Goal: Information Seeking & Learning: Understand process/instructions

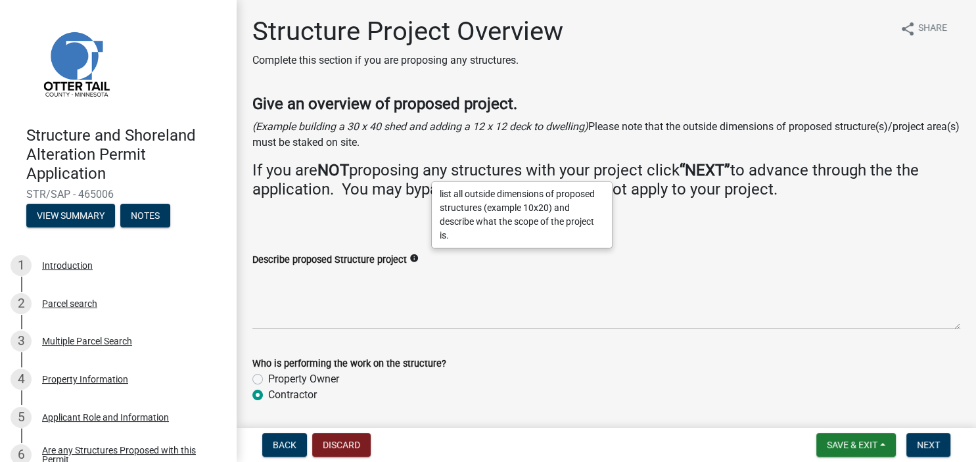
scroll to position [43, 0]
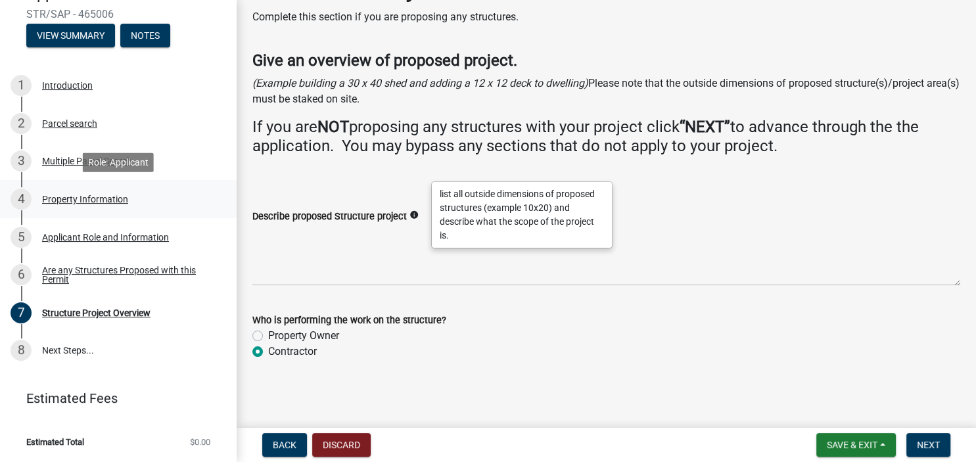
click at [63, 199] on div "Property Information" at bounding box center [85, 199] width 86 height 9
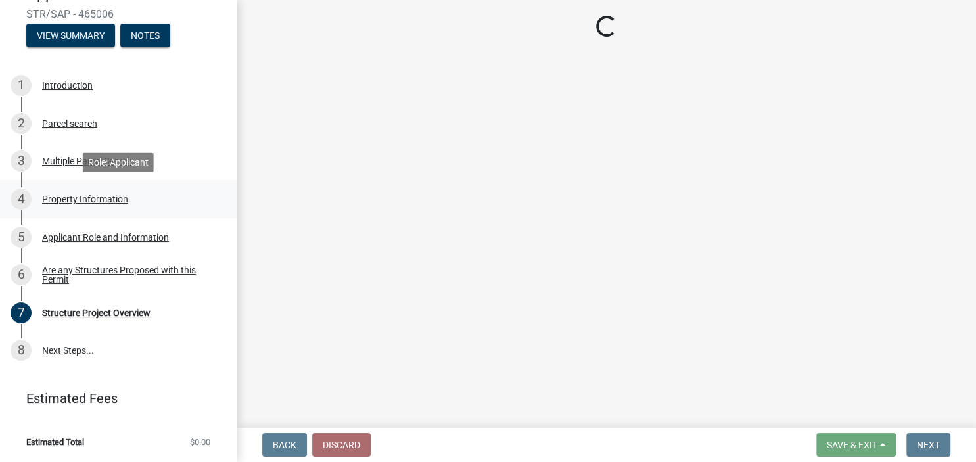
select select "bd934fa0-696e-47b9-a90f-8e33276cc410"
select select "bc365043-463f-4dd2-a146-228392936da3"
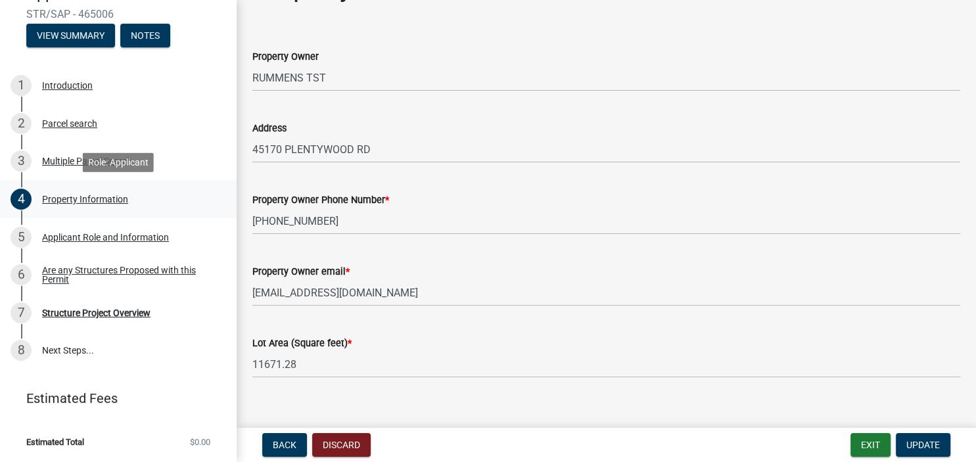
click at [63, 199] on div "Property Information" at bounding box center [85, 199] width 86 height 9
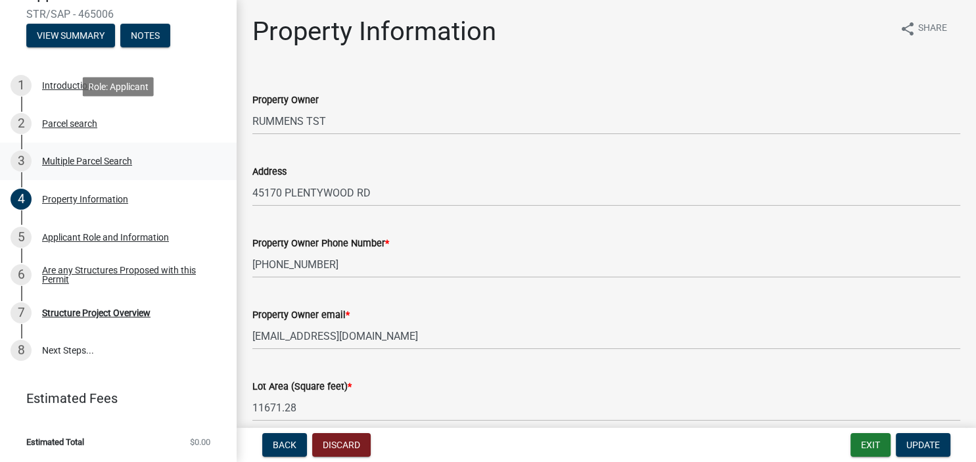
click at [54, 164] on div "Multiple Parcel Search" at bounding box center [87, 160] width 90 height 9
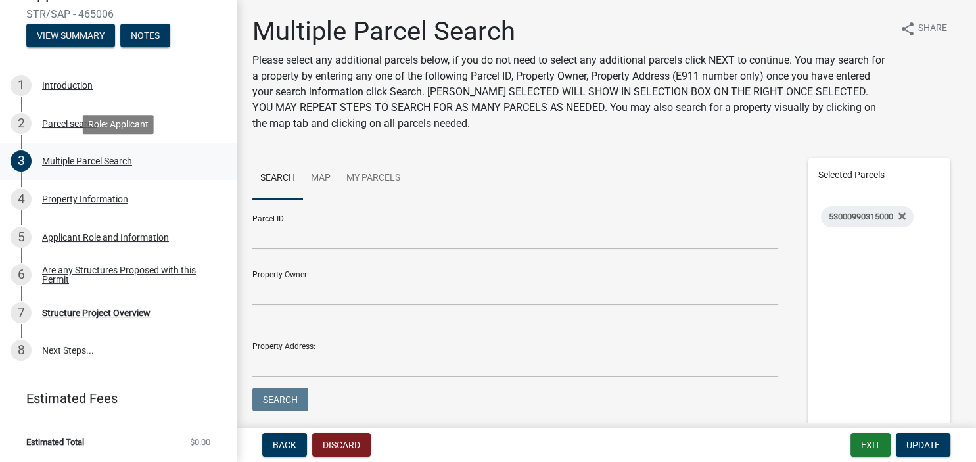
click at [54, 164] on div "Multiple Parcel Search" at bounding box center [87, 160] width 90 height 9
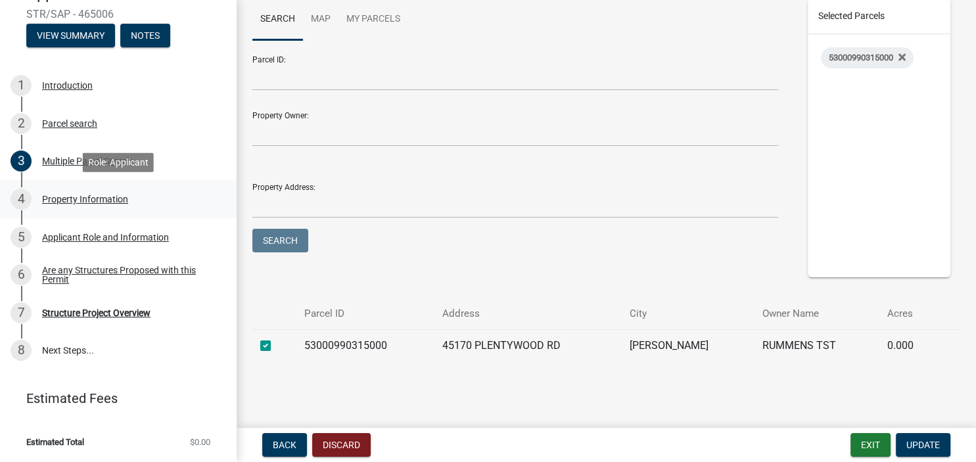
click at [83, 199] on div "Property Information" at bounding box center [85, 199] width 86 height 9
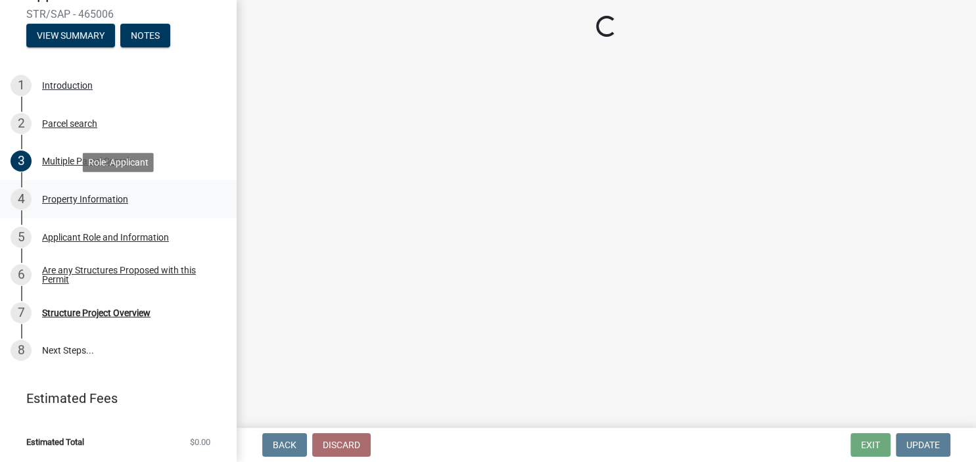
select select "bd934fa0-696e-47b9-a90f-8e33276cc410"
select select "bc365043-463f-4dd2-a146-228392936da3"
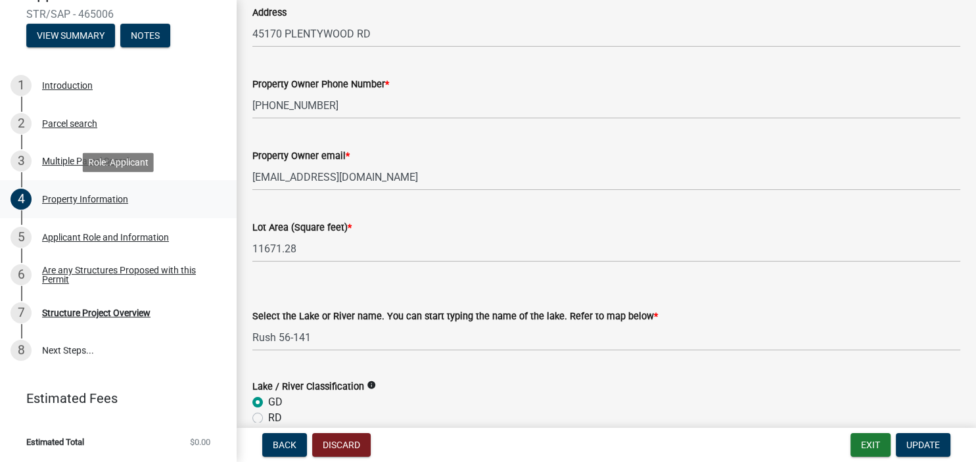
click at [83, 199] on div "Property Information" at bounding box center [85, 199] width 86 height 9
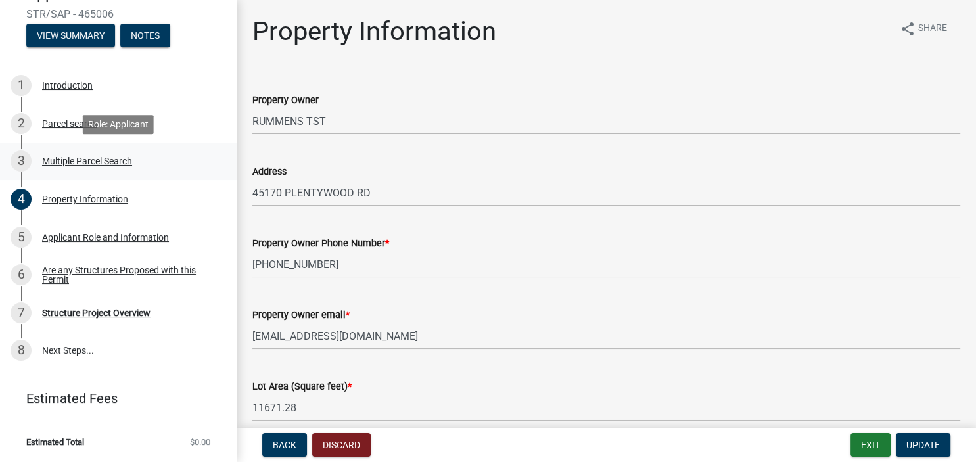
click at [43, 162] on div "Multiple Parcel Search" at bounding box center [87, 160] width 90 height 9
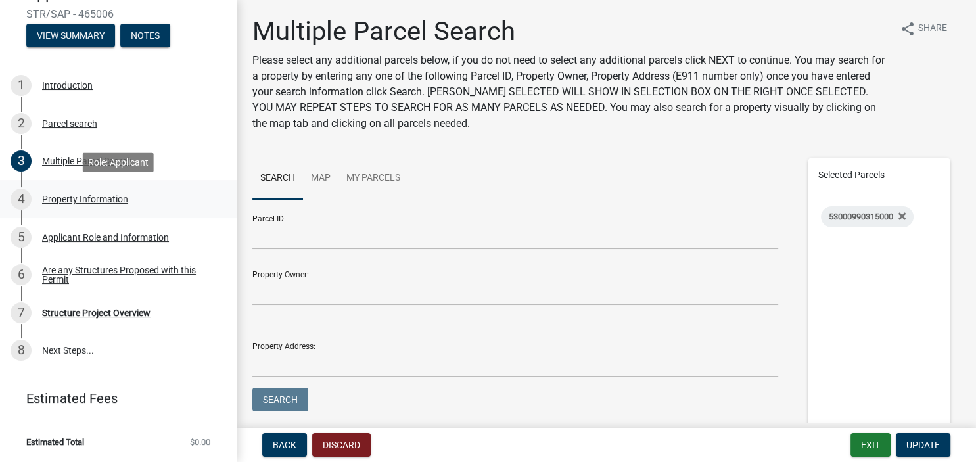
click at [61, 199] on div "Property Information" at bounding box center [85, 199] width 86 height 9
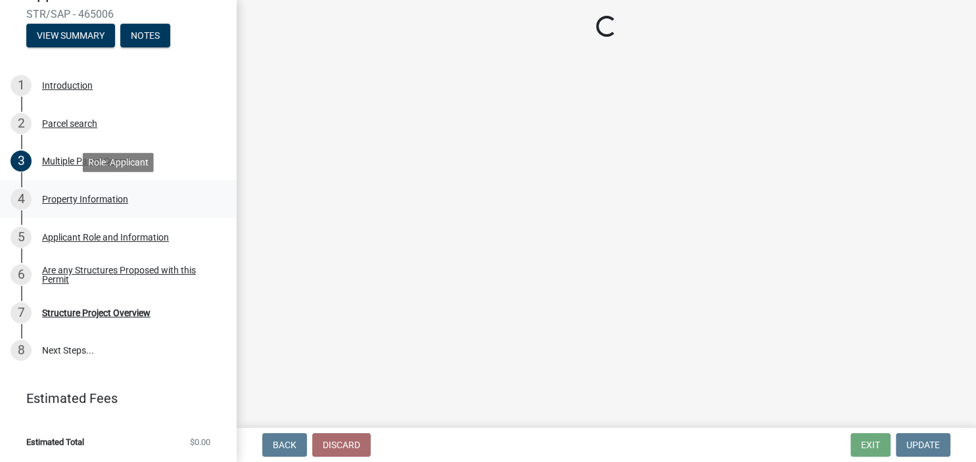
select select "bd934fa0-696e-47b9-a90f-8e33276cc410"
select select "bc365043-463f-4dd2-a146-228392936da3"
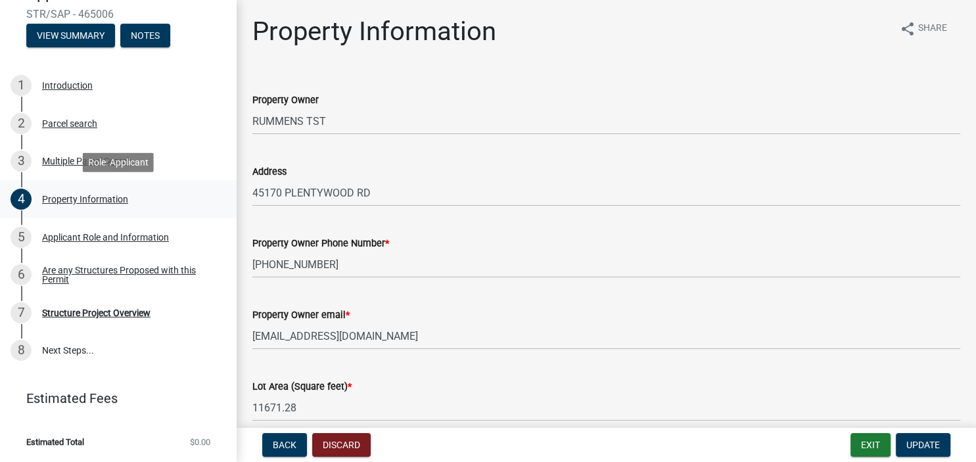
click at [61, 199] on div "Property Information" at bounding box center [85, 199] width 86 height 9
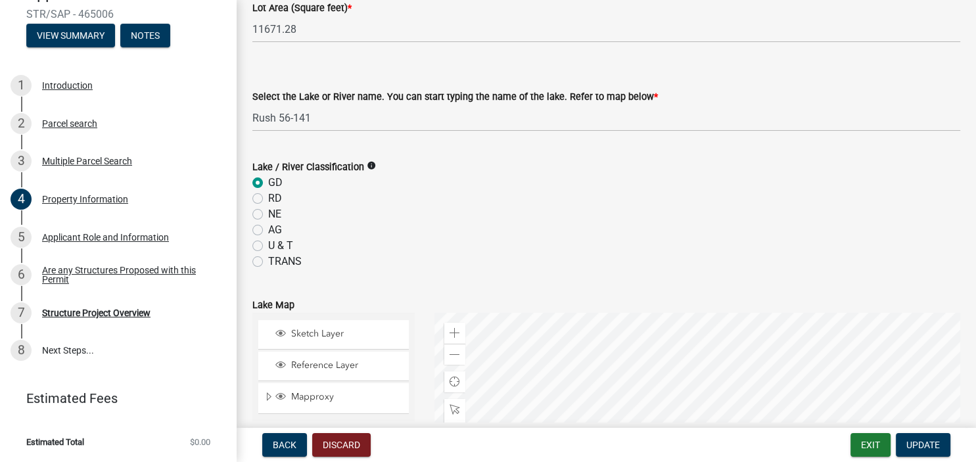
click at [376, 166] on icon "info" at bounding box center [371, 165] width 9 height 9
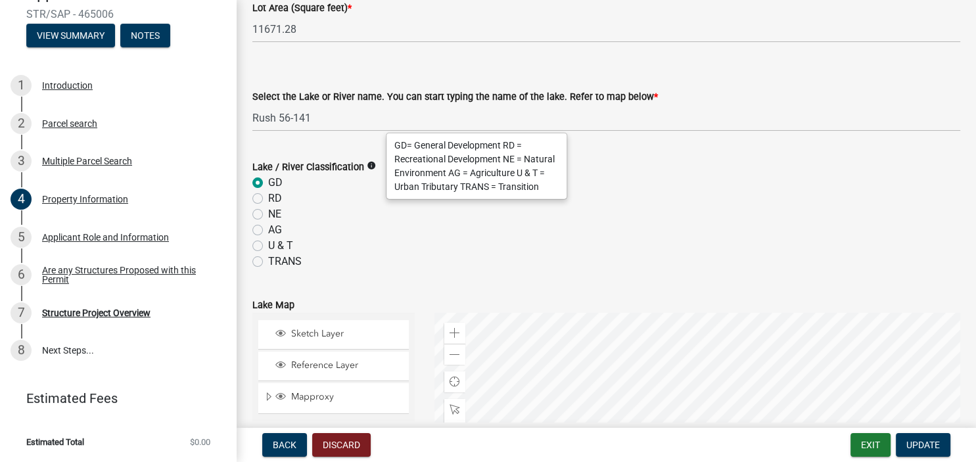
click at [376, 166] on icon "info" at bounding box center [371, 165] width 9 height 9
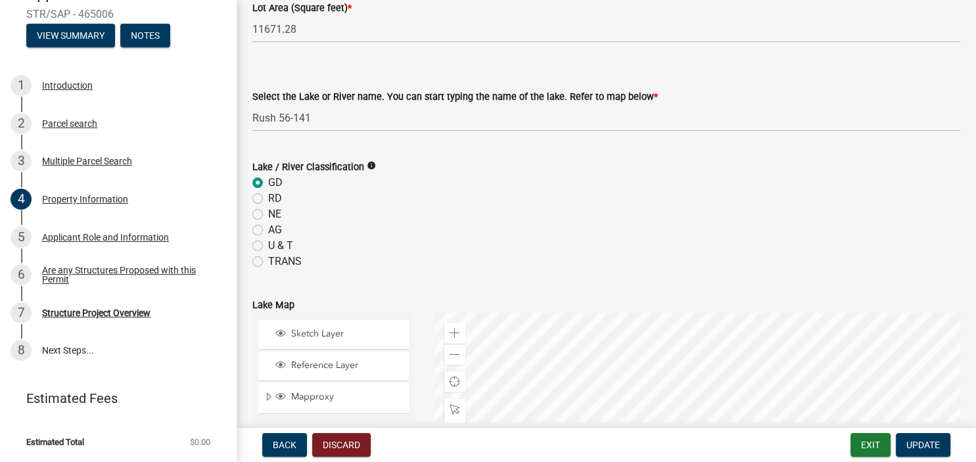
click at [376, 166] on icon "info" at bounding box center [371, 165] width 9 height 9
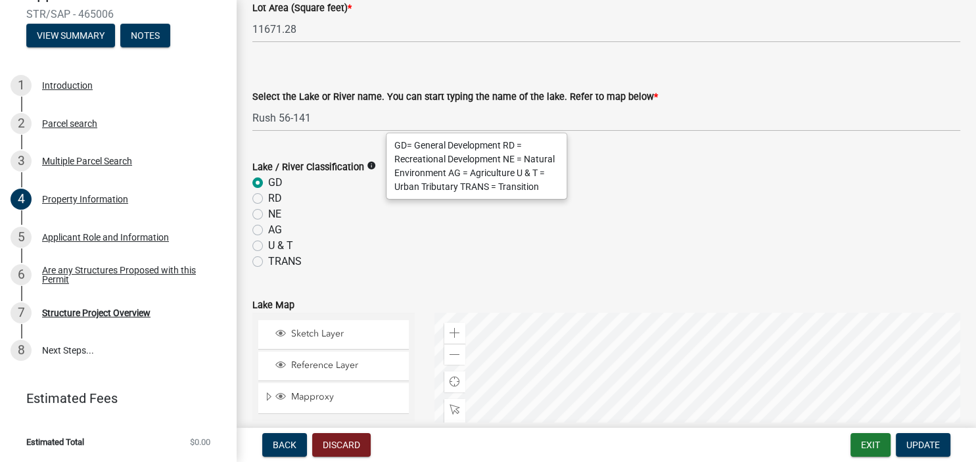
click at [376, 166] on icon "info" at bounding box center [371, 165] width 9 height 9
